Goal: Find specific page/section: Find specific page/section

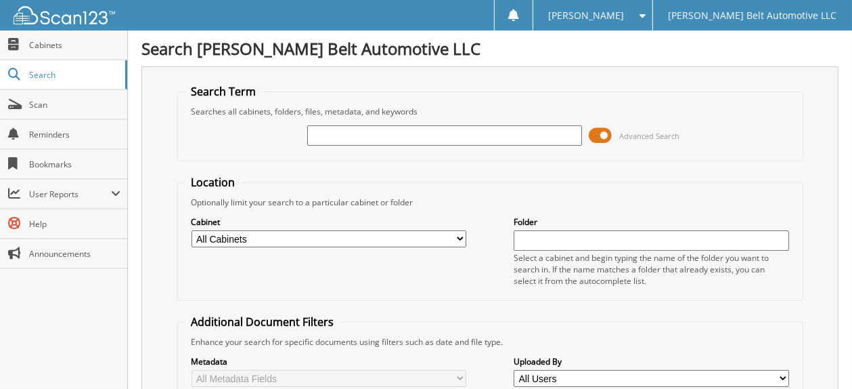
click at [345, 135] on input "text" at bounding box center [444, 135] width 275 height 20
type input "226681"
drag, startPoint x: 357, startPoint y: 137, endPoint x: 301, endPoint y: 133, distance: 57.0
click at [301, 133] on div "226681 Advanced Search" at bounding box center [490, 135] width 611 height 37
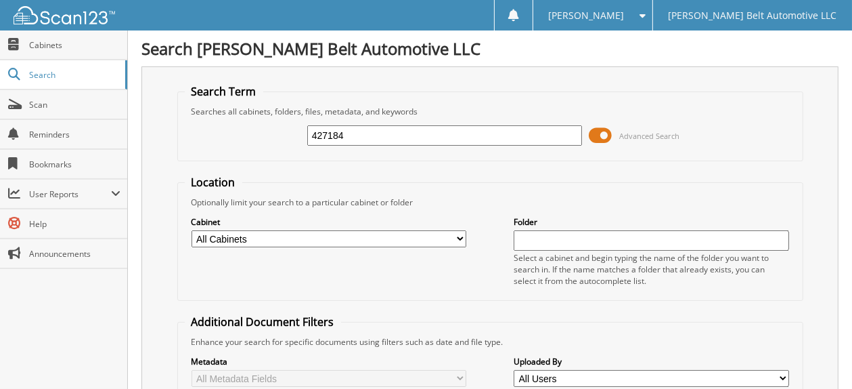
type input "427184"
drag, startPoint x: 362, startPoint y: 142, endPoint x: 308, endPoint y: 135, distance: 54.5
click at [308, 135] on input "427184" at bounding box center [444, 135] width 275 height 20
type input "52579"
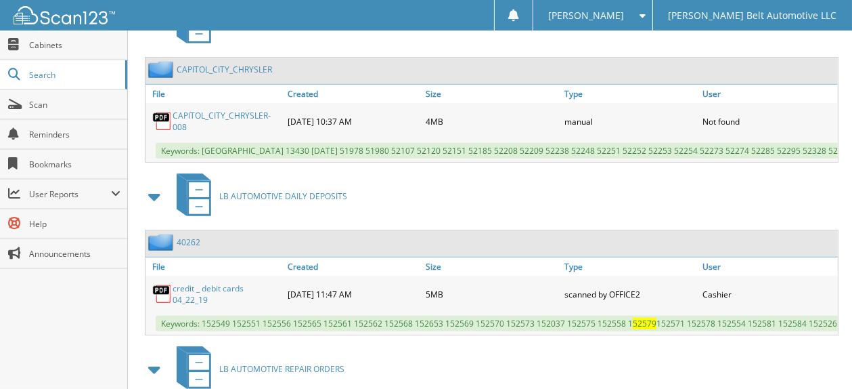
scroll to position [677, 0]
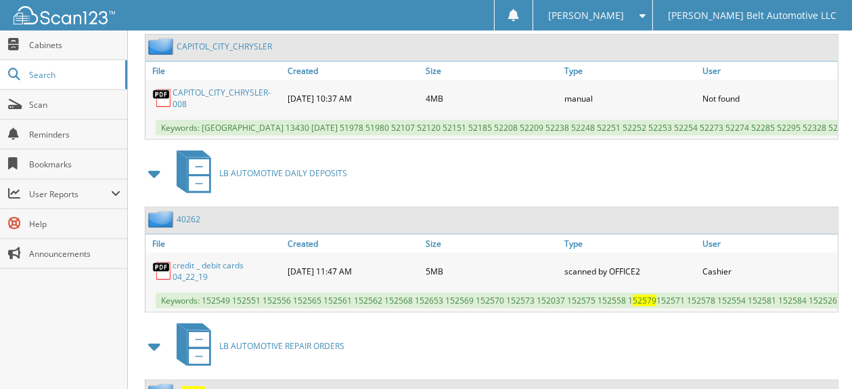
click at [202, 259] on link "credit _ debit cards 04_22_19" at bounding box center [227, 270] width 108 height 23
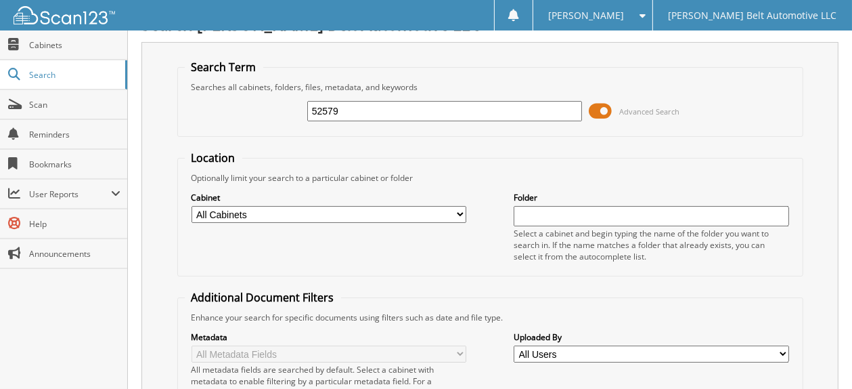
scroll to position [0, 0]
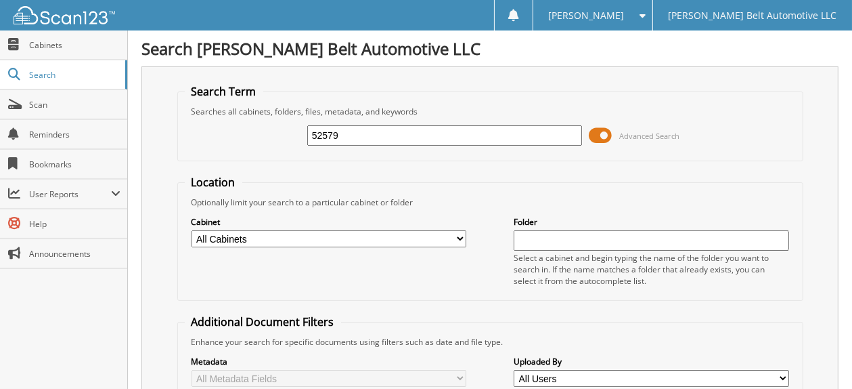
click at [357, 136] on input "52579" at bounding box center [444, 135] width 275 height 20
click at [43, 47] on span "Cabinets" at bounding box center [74, 45] width 91 height 12
